Goal: Find specific page/section: Find specific page/section

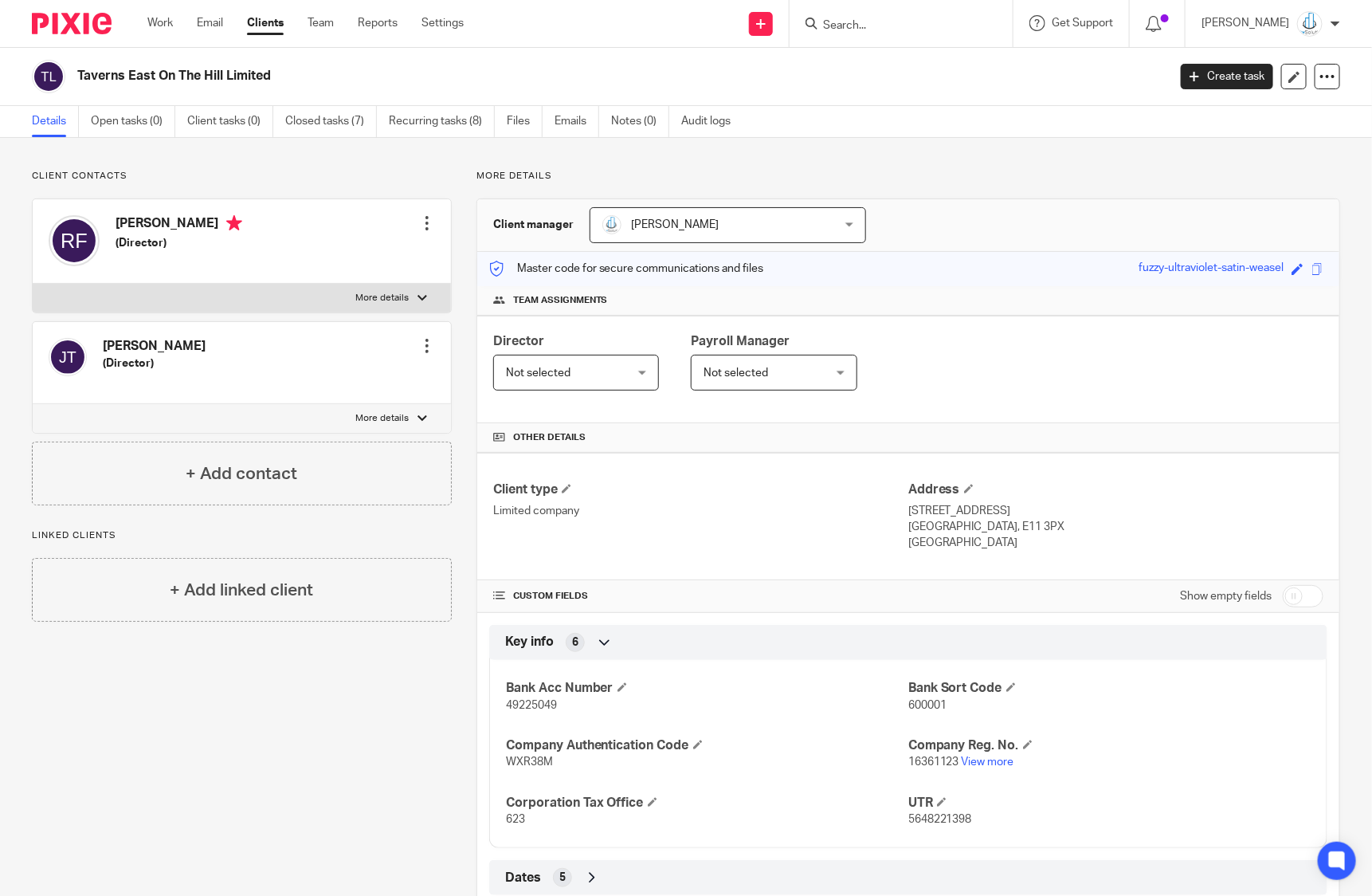
scroll to position [56, 0]
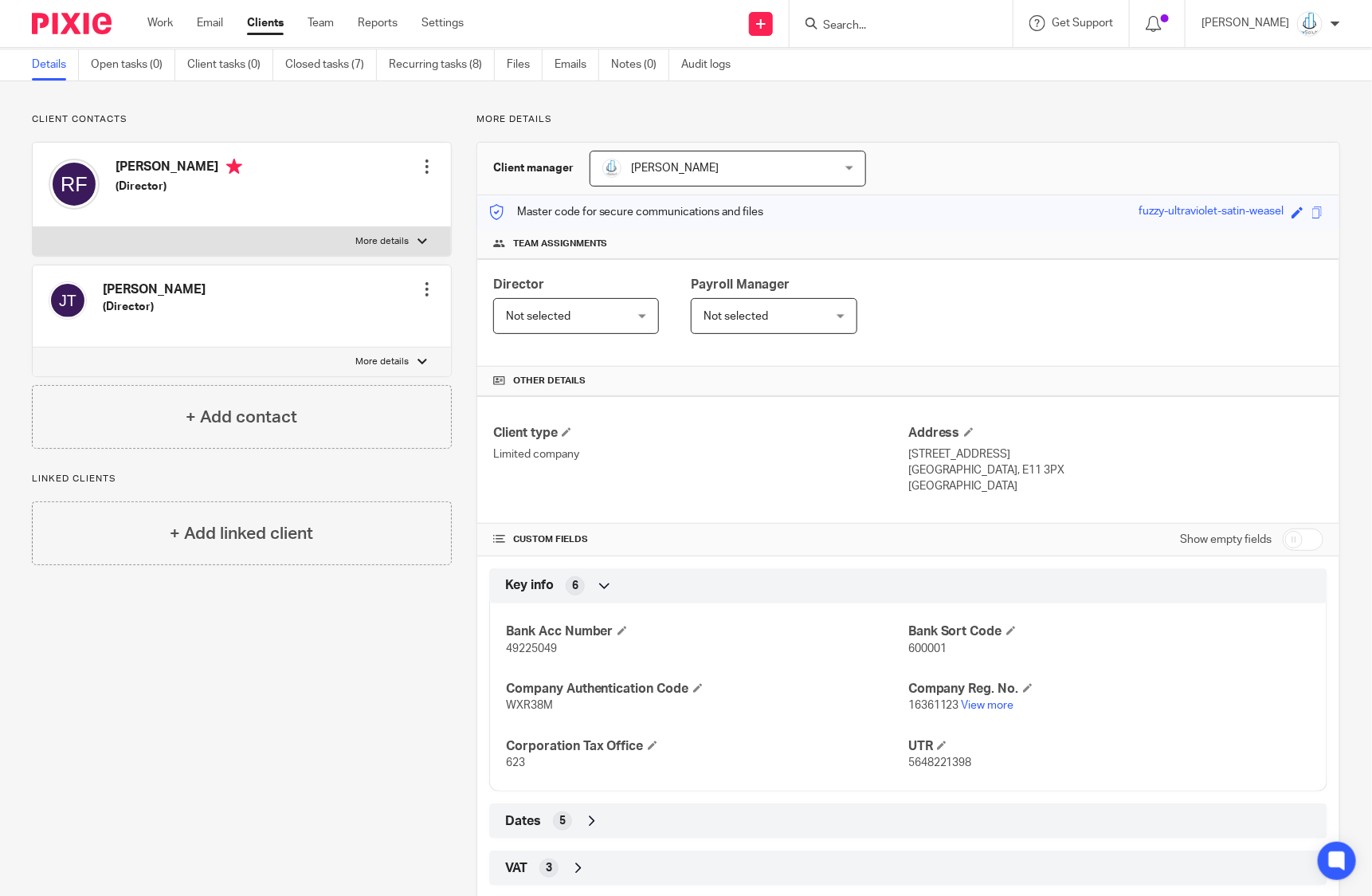
click at [825, 25] on div at bounding box center [901, 24] width 223 height 47
click at [908, 26] on input "Search" at bounding box center [894, 26] width 144 height 14
type input "takumi"
click at [257, 20] on link "Clients" at bounding box center [266, 23] width 37 height 16
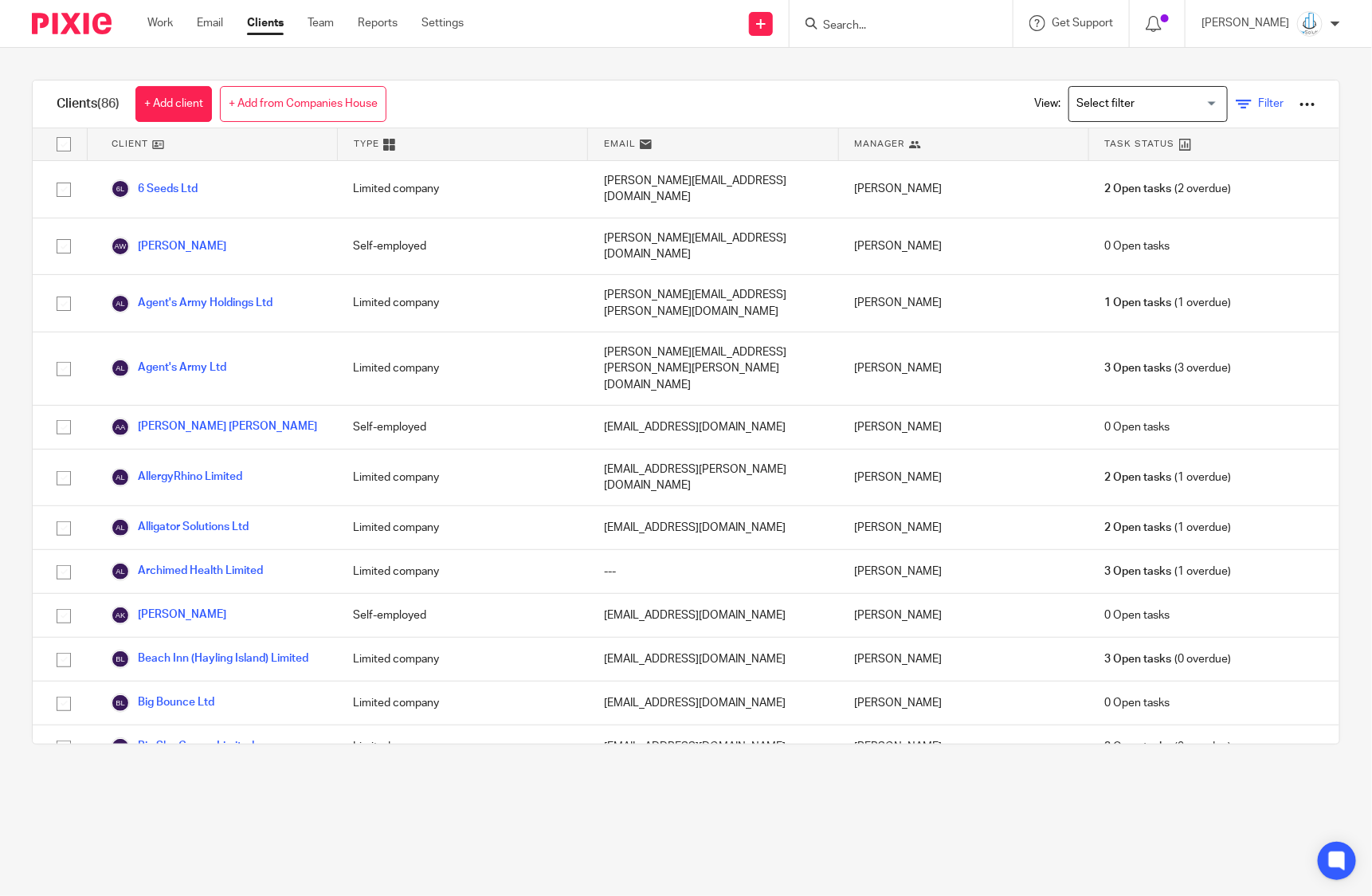
click at [1258, 103] on span "Filter" at bounding box center [1270, 104] width 25 height 11
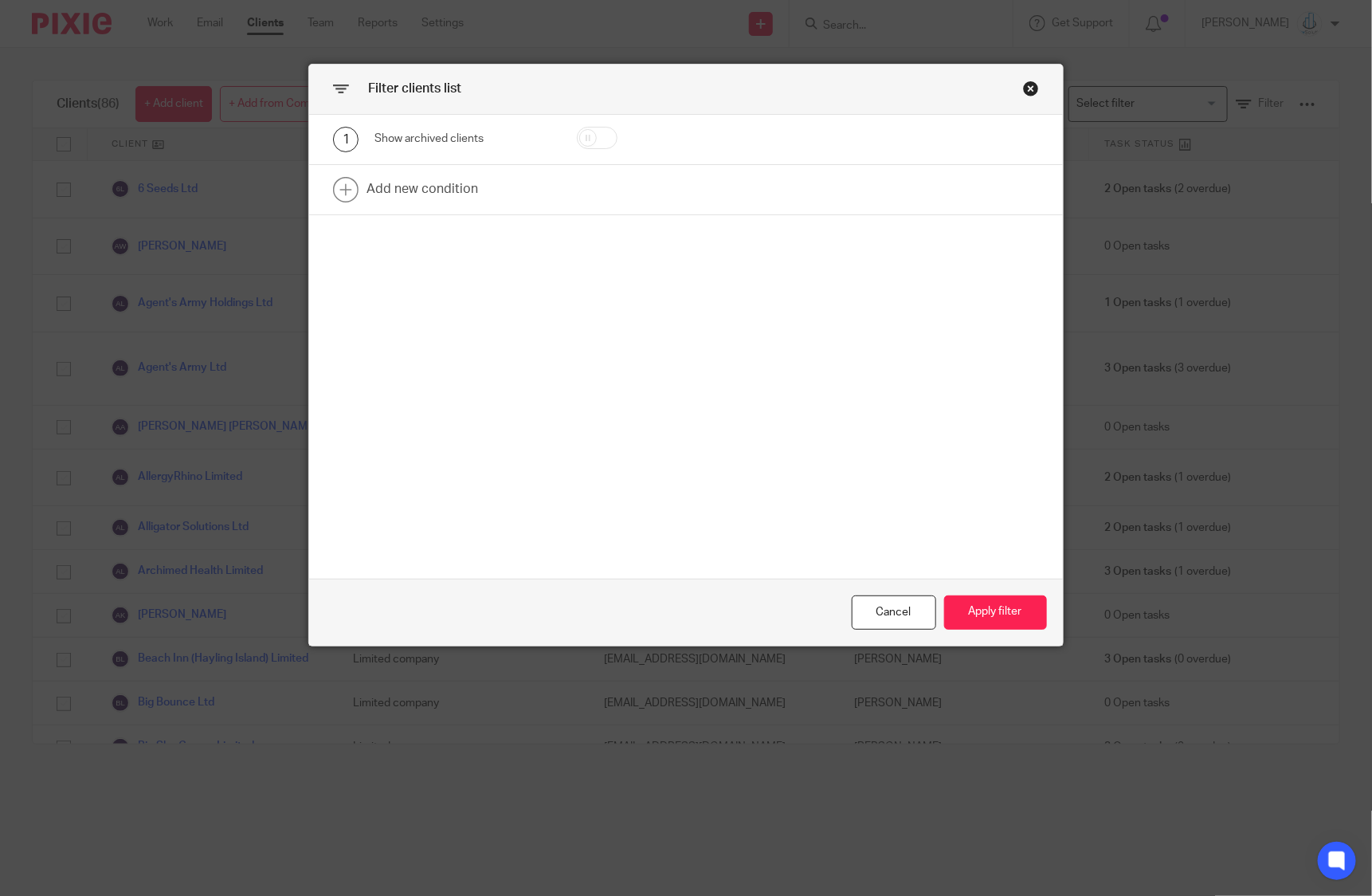
click at [1026, 91] on div "Close this dialog window" at bounding box center [1031, 89] width 16 height 16
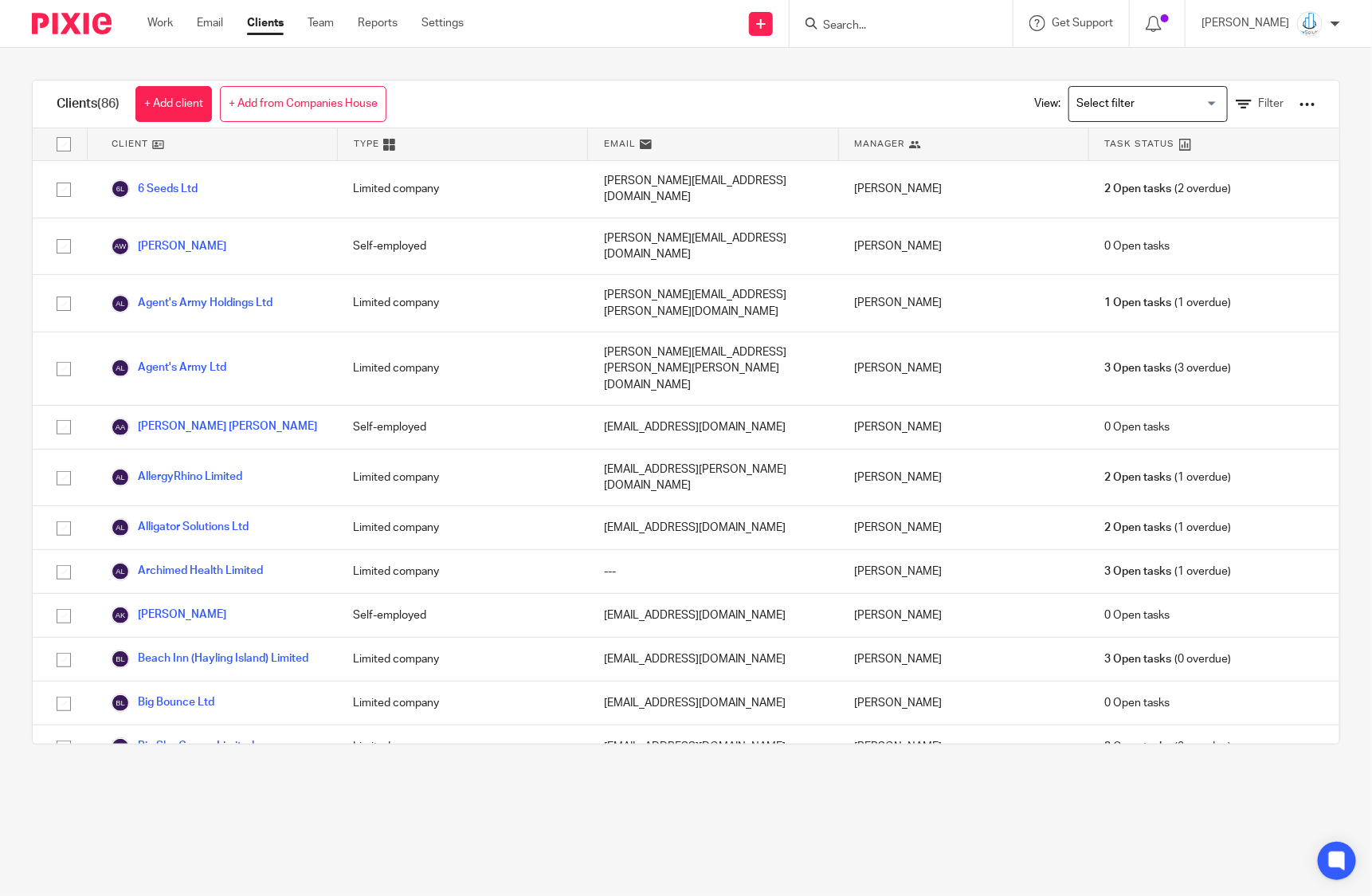
click at [1287, 104] on div "View: Loading... Filter" at bounding box center [1163, 104] width 353 height 47
click at [1300, 103] on div at bounding box center [1308, 104] width 16 height 16
click at [630, 101] on div "Clients (86) + Add client + Add from Companies House View: Loading... Filter" at bounding box center [686, 104] width 1307 height 48
click at [1106, 104] on input "Search for option" at bounding box center [1145, 104] width 147 height 28
click at [825, 97] on div "Clients (86) + Add client + Add from Companies House View: Loading... Filter" at bounding box center [686, 104] width 1307 height 48
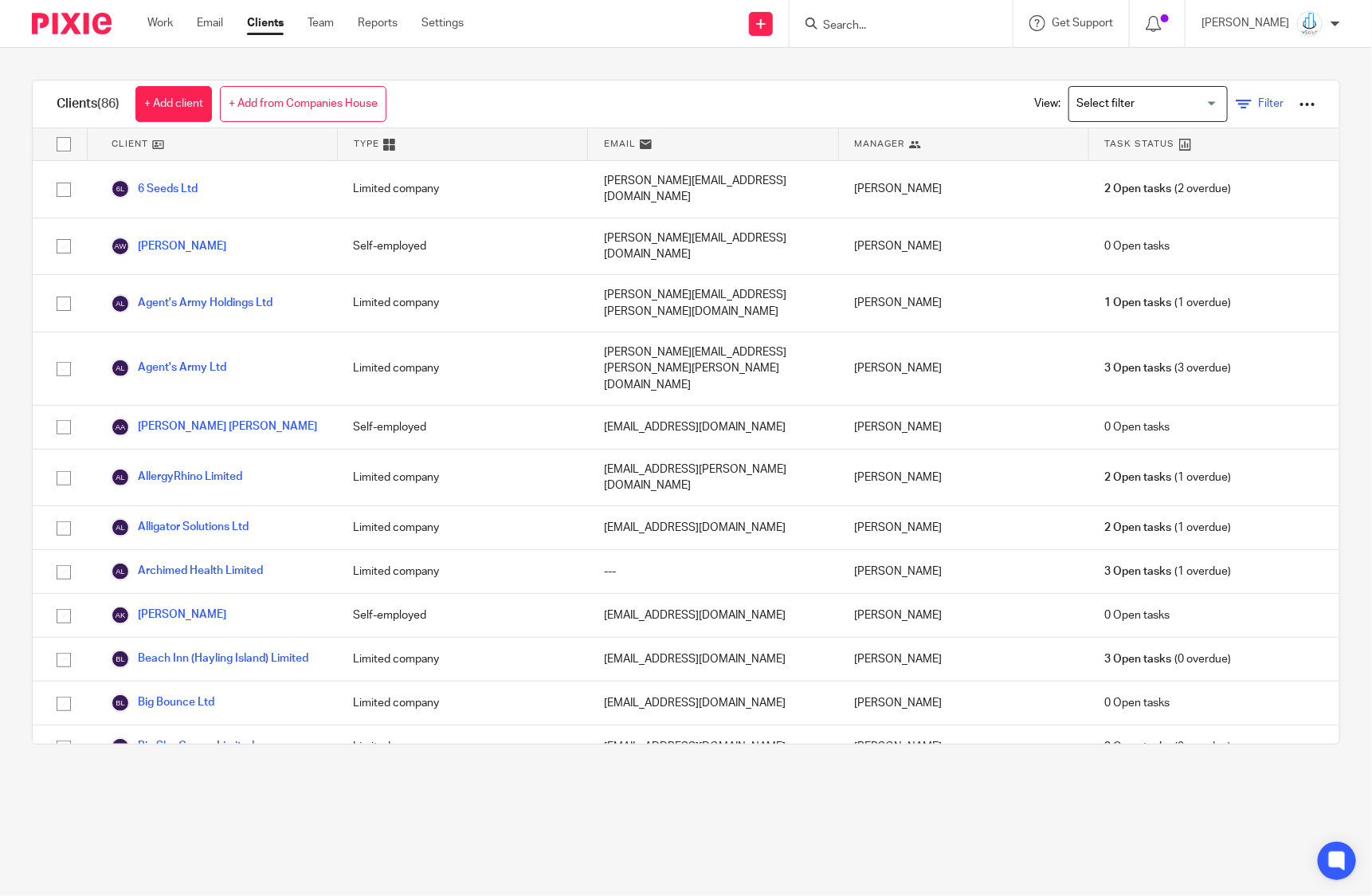
click at [1236, 101] on icon at bounding box center [1244, 104] width 16 height 16
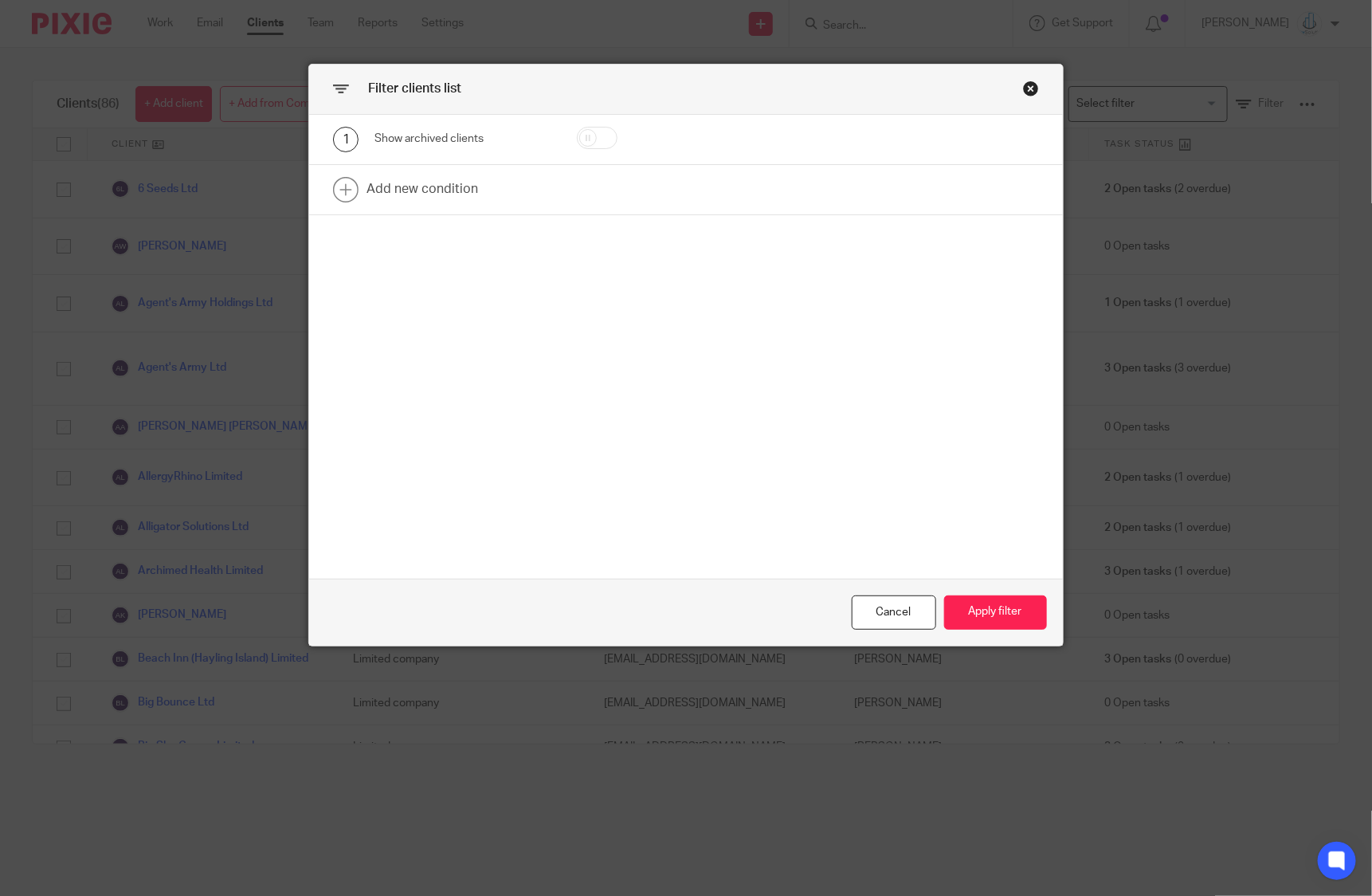
click at [595, 137] on input "checkbox" at bounding box center [597, 137] width 40 height 22
checkbox input "true"
click at [988, 609] on button "Apply filter" at bounding box center [995, 613] width 103 height 34
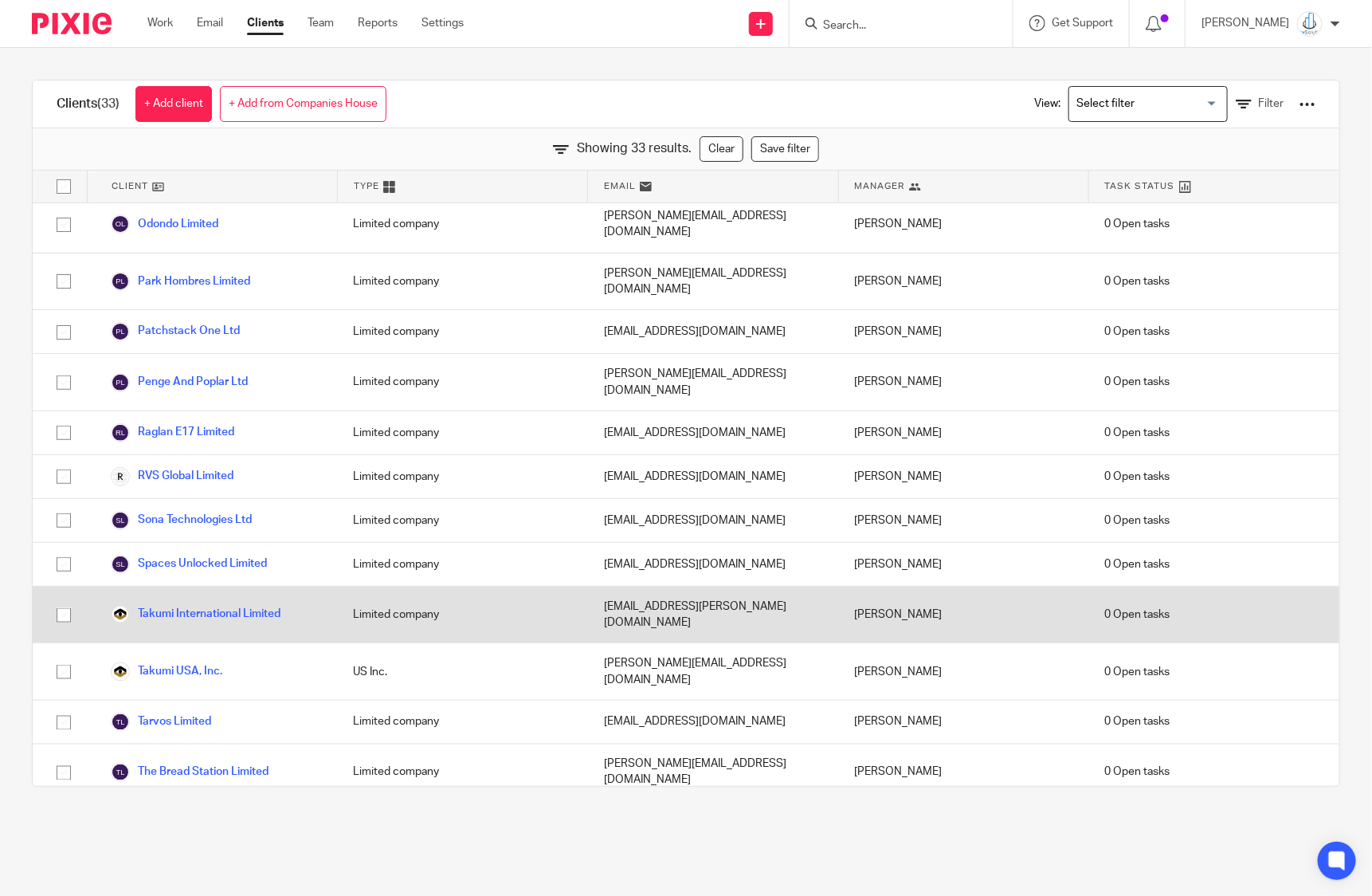
scroll to position [867, 0]
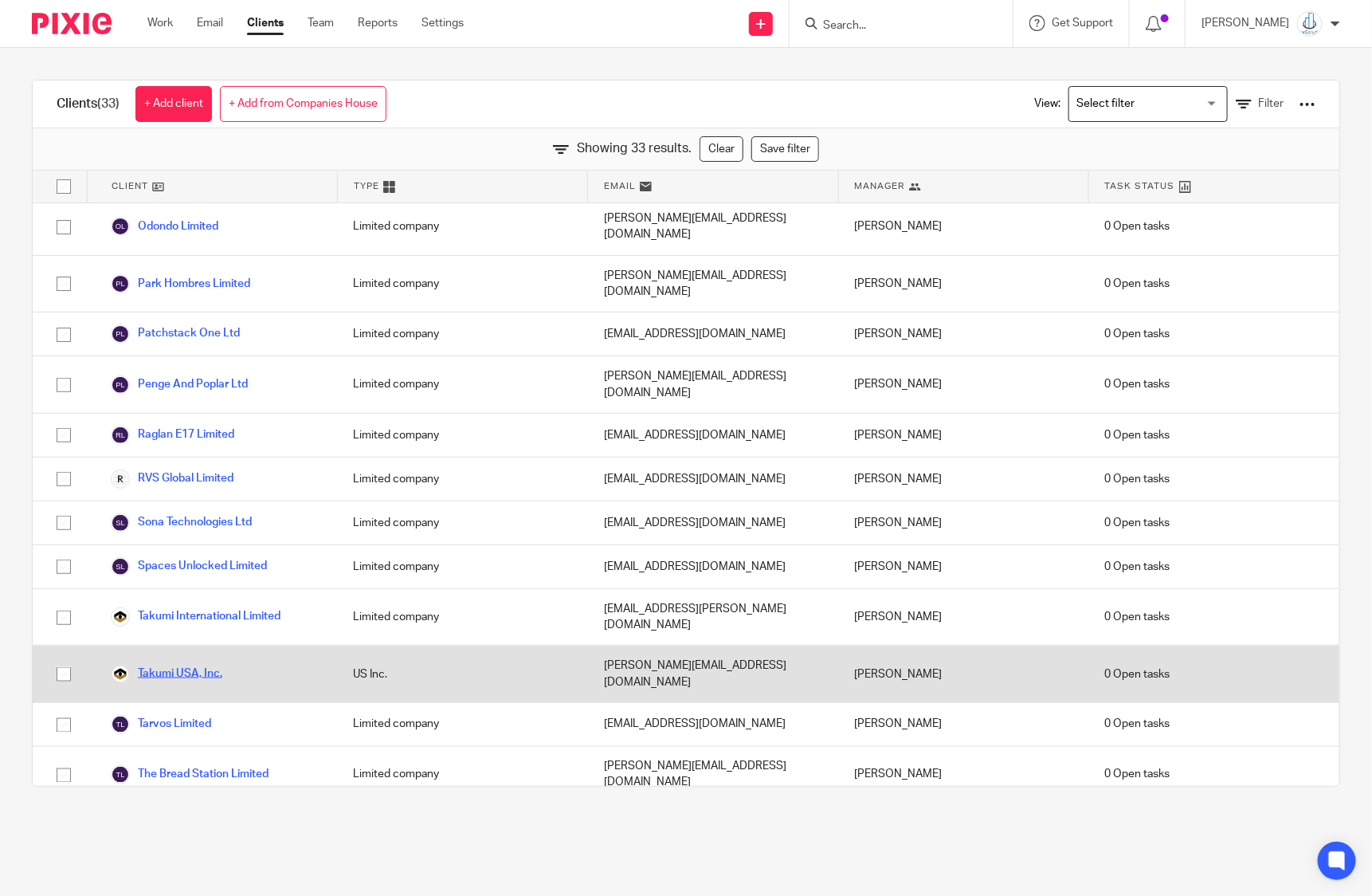
click at [182, 665] on link "Takumi USA, Inc." at bounding box center [166, 675] width 111 height 19
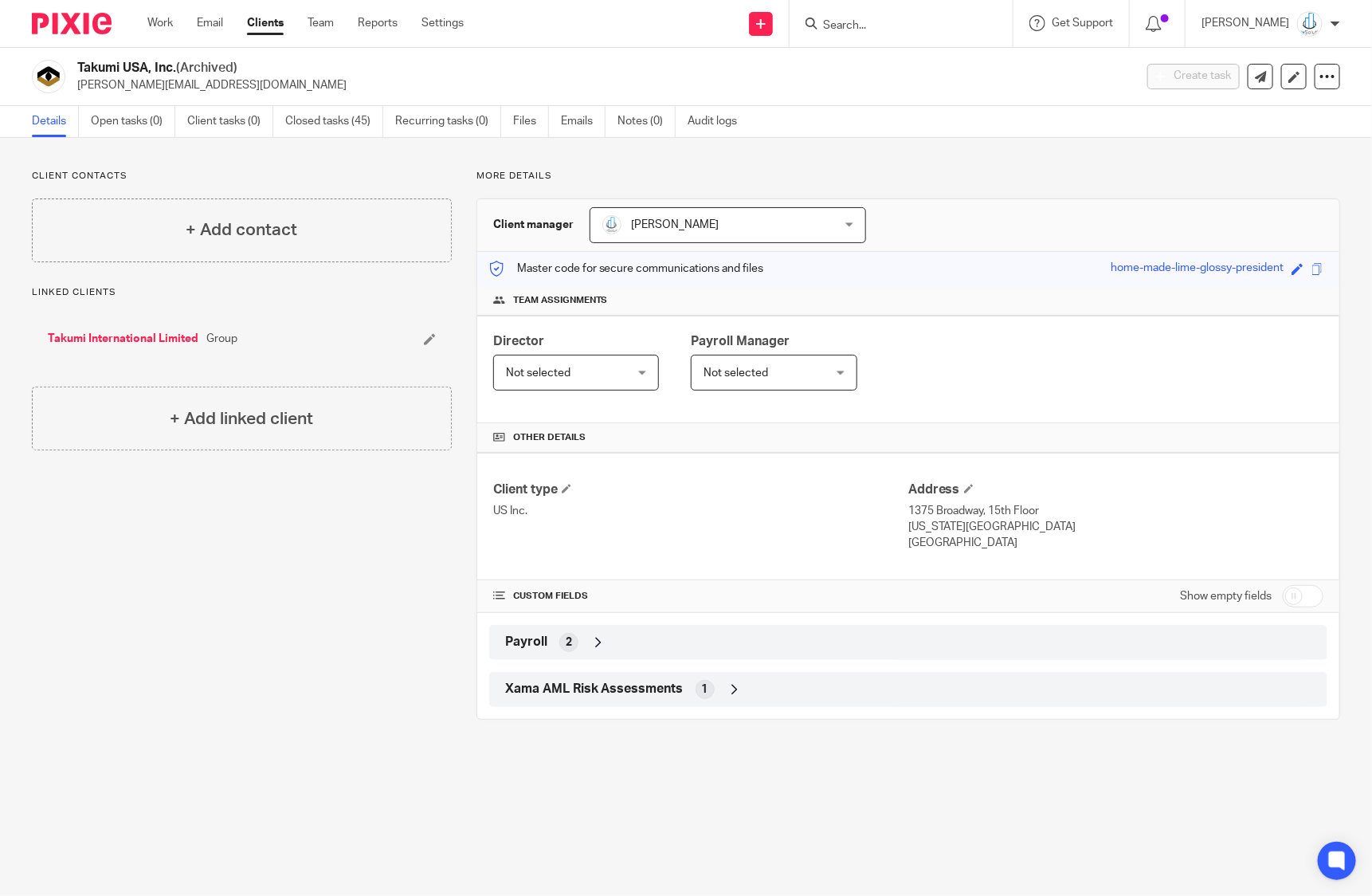
click at [582, 645] on div "Payroll 2" at bounding box center [908, 642] width 814 height 27
